Goal: Information Seeking & Learning: Learn about a topic

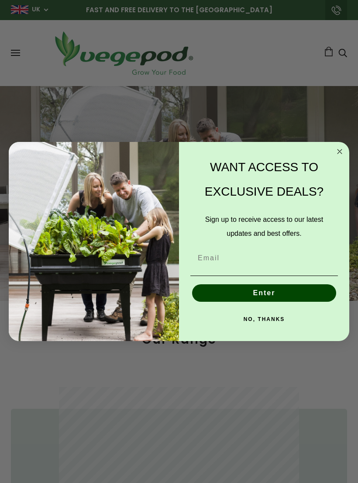
scroll to position [0, 164]
click at [233, 256] on input "Email" at bounding box center [263, 257] width 147 height 17
type input "cathy.tyler13@btinternet.com"
click at [266, 291] on button "Enter" at bounding box center [264, 292] width 144 height 17
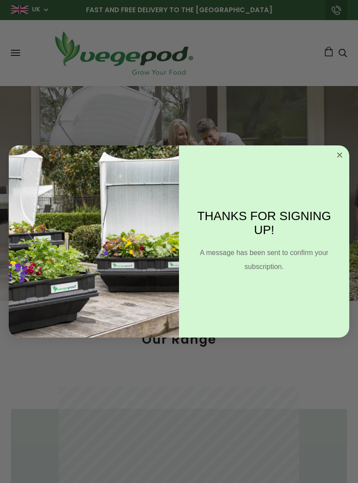
click at [338, 157] on circle "Close dialog" at bounding box center [340, 155] width 10 height 10
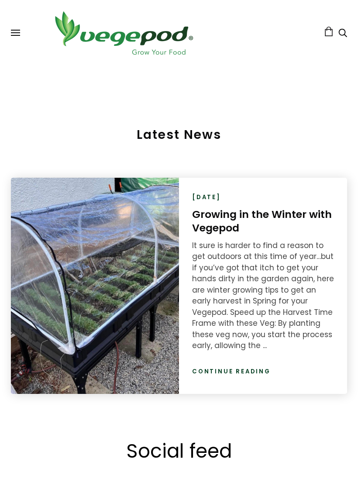
scroll to position [1426, 0]
click at [248, 367] on link "Continue reading" at bounding box center [231, 371] width 79 height 9
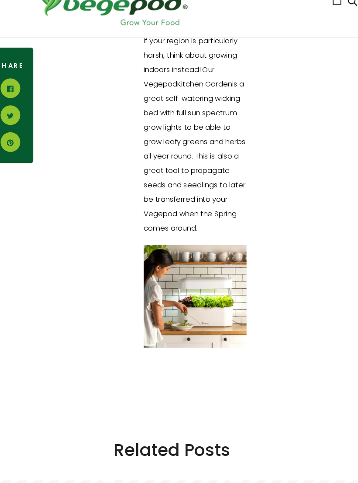
scroll to position [1928, 0]
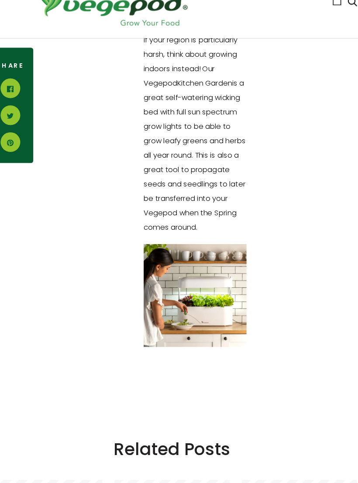
click at [195, 283] on img at bounding box center [199, 299] width 93 height 93
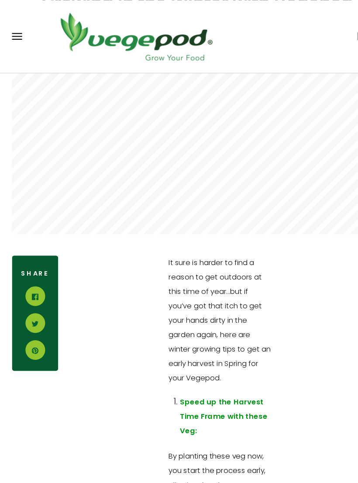
scroll to position [159, 0]
click at [19, 30] on span at bounding box center [15, 30] width 9 height 1
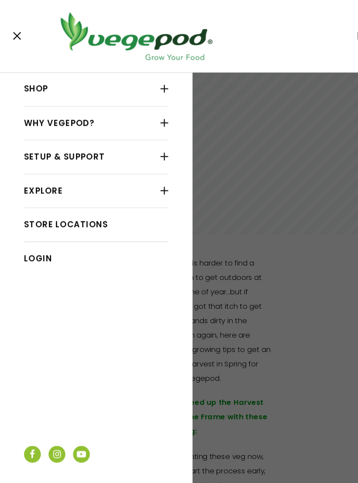
click at [79, 201] on link "Store Locations" at bounding box center [87, 204] width 131 height 17
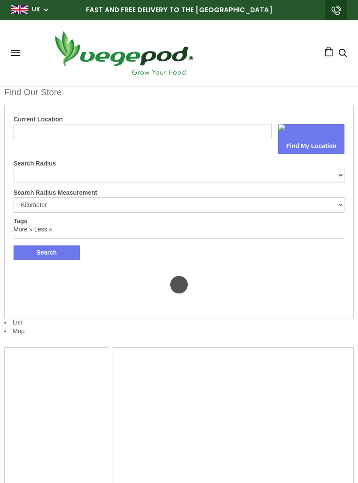
select select "m"
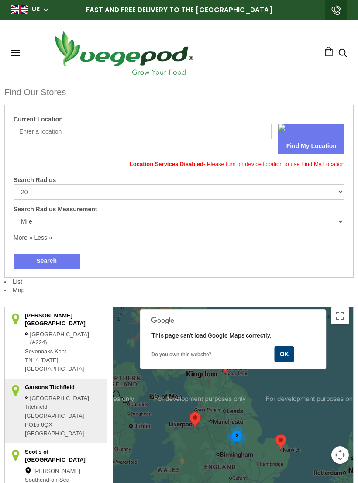
click at [20, 51] on span at bounding box center [15, 50] width 9 height 1
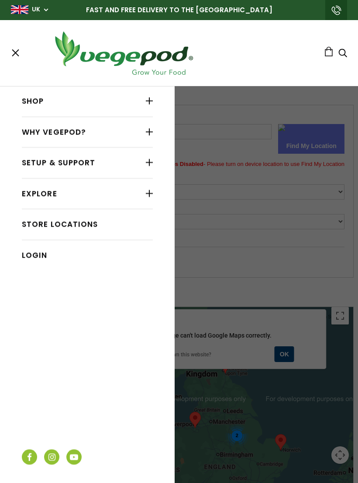
click at [148, 98] on div at bounding box center [149, 100] width 7 height 11
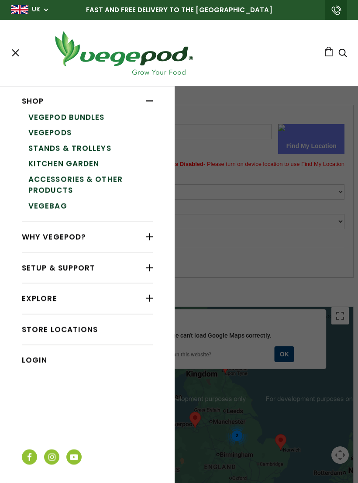
click at [90, 117] on link "Vegepod Bundles" at bounding box center [90, 118] width 124 height 16
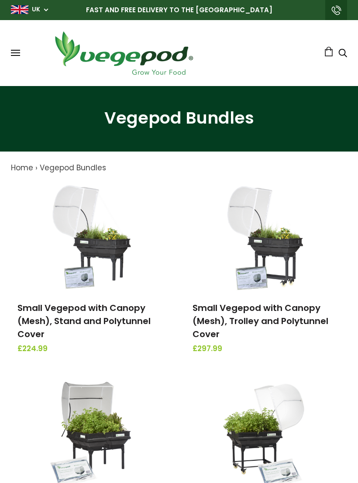
click at [18, 48] on div "Shop Vegepod Bundles Vegepods Stands & Trolleys Kitchen Garden Accessories & Ot…" at bounding box center [179, 53] width 336 height 48
click at [18, 52] on button at bounding box center [15, 53] width 9 height 7
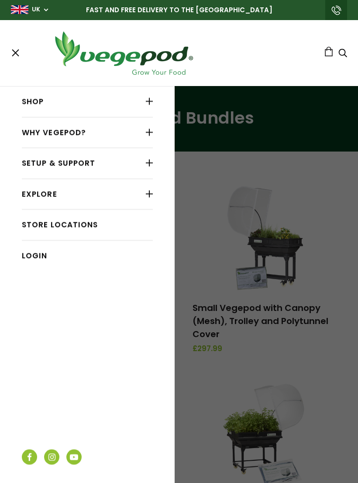
click at [86, 106] on link "Shop" at bounding box center [87, 101] width 131 height 17
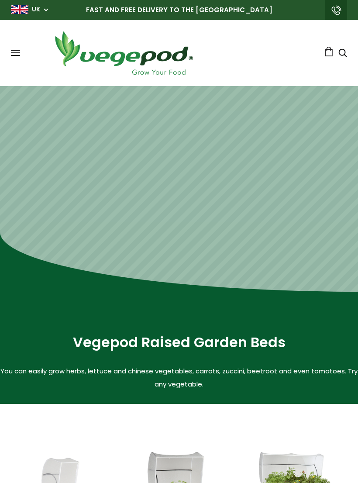
click at [20, 47] on div "Shop Vegepod Bundles Vegepods Stands & Trolleys Kitchen Garden Accessories & Ot…" at bounding box center [179, 53] width 336 height 48
click at [15, 50] on span at bounding box center [15, 50] width 9 height 1
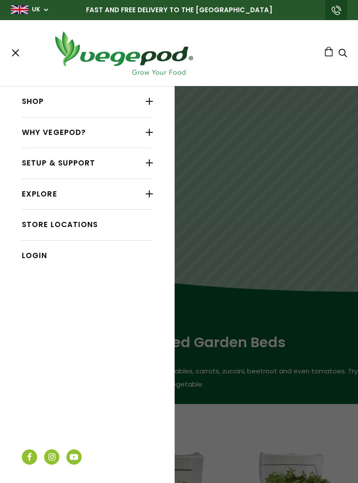
click at [41, 97] on link "Shop" at bounding box center [87, 101] width 131 height 17
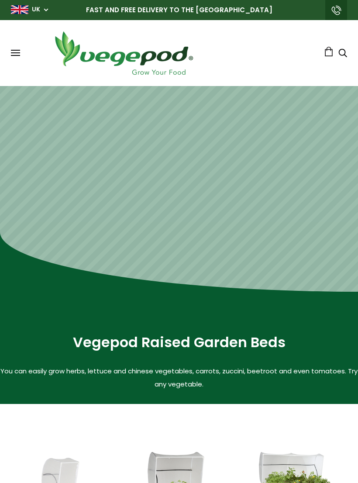
click at [22, 50] on div "Shop Vegepod Bundles Vegepods Stands & Trolleys Kitchen Garden Accessories & Ot…" at bounding box center [179, 53] width 336 height 48
click at [15, 52] on span at bounding box center [15, 52] width 9 height 1
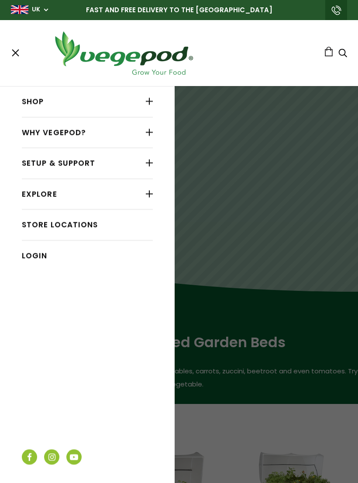
click at [56, 188] on link "Explore" at bounding box center [87, 194] width 131 height 17
click at [149, 188] on div at bounding box center [149, 193] width 7 height 11
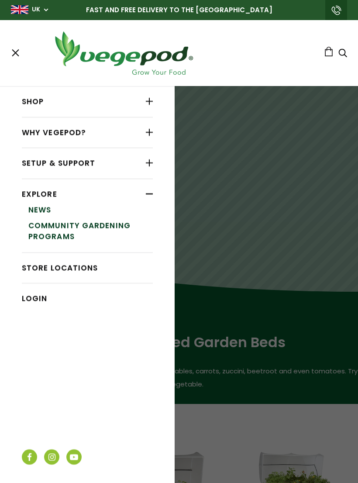
click at [305, 144] on div at bounding box center [179, 241] width 358 height 483
